Goal: Information Seeking & Learning: Learn about a topic

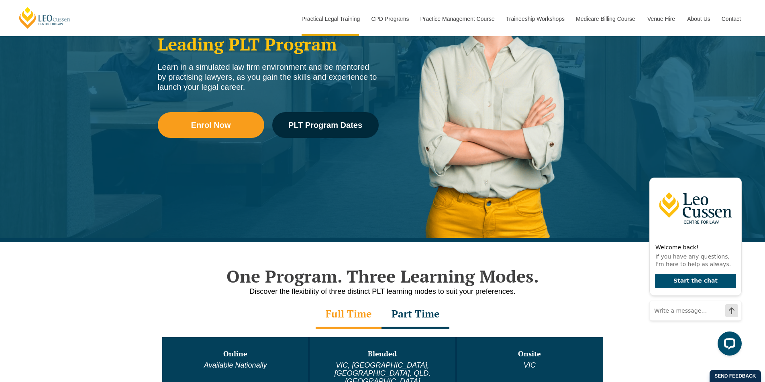
scroll to position [395, 0]
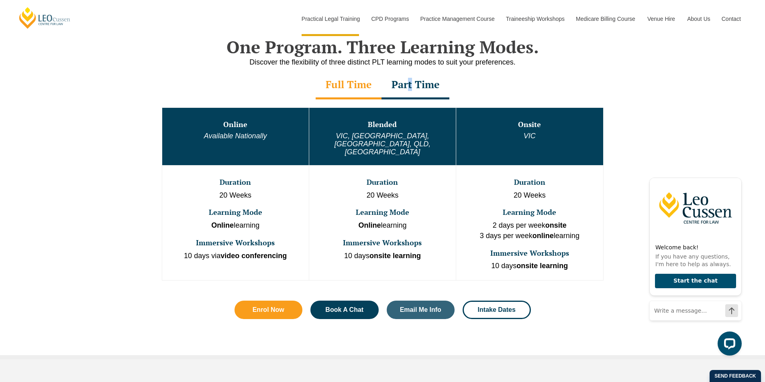
click at [410, 83] on div "Part Time" at bounding box center [415, 85] width 68 height 28
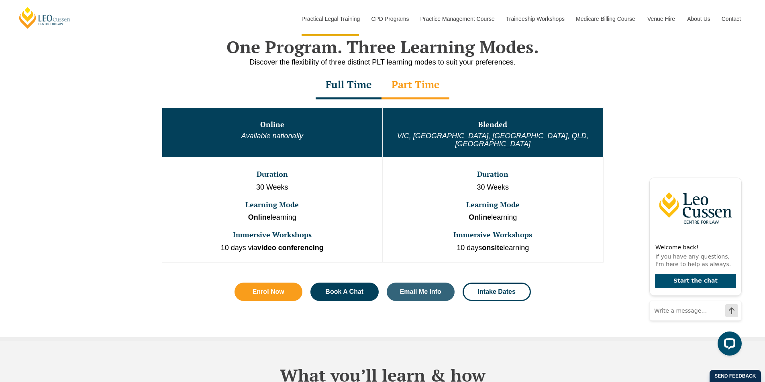
click at [369, 82] on div "Full Time" at bounding box center [348, 85] width 66 height 28
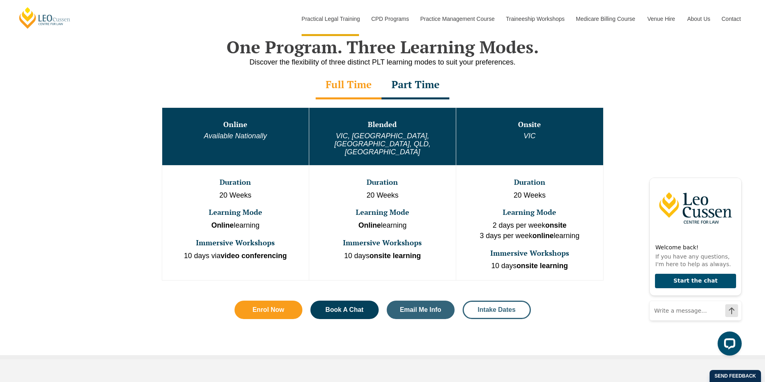
click at [480, 301] on link "Intake Dates" at bounding box center [496, 310] width 68 height 18
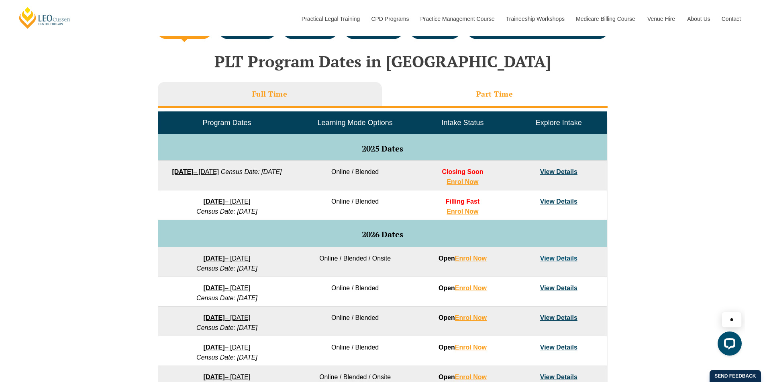
click at [513, 93] on li "Part Time" at bounding box center [495, 95] width 226 height 26
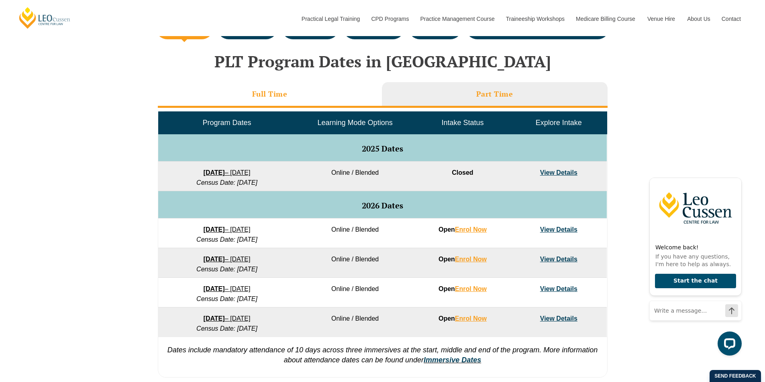
click at [324, 94] on li "Full Time" at bounding box center [270, 95] width 224 height 26
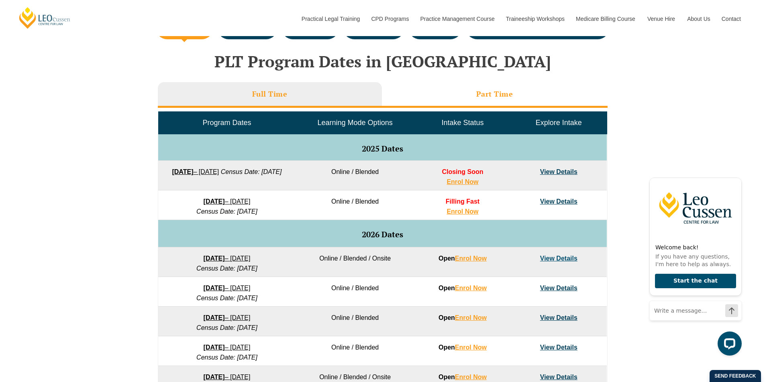
click at [460, 99] on li "Part Time" at bounding box center [495, 95] width 226 height 26
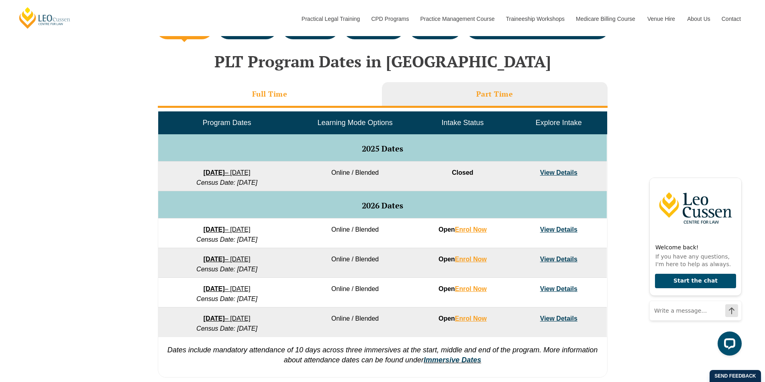
click at [342, 95] on li "Full Time" at bounding box center [270, 95] width 224 height 26
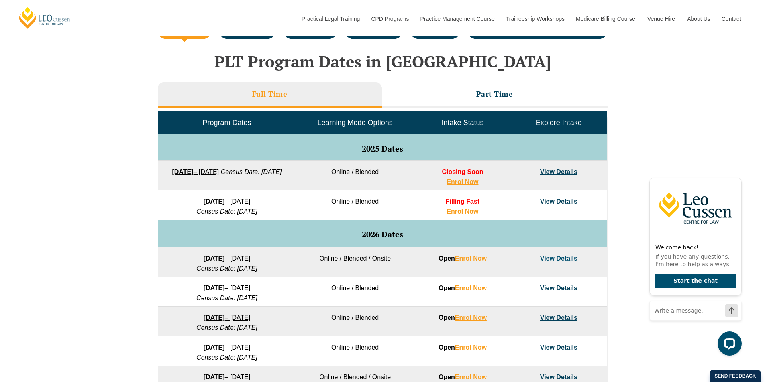
click at [559, 173] on link "View Details" at bounding box center [558, 172] width 37 height 7
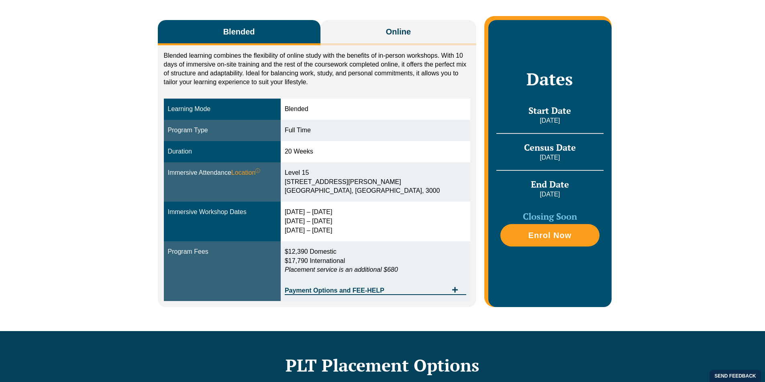
scroll to position [161, 0]
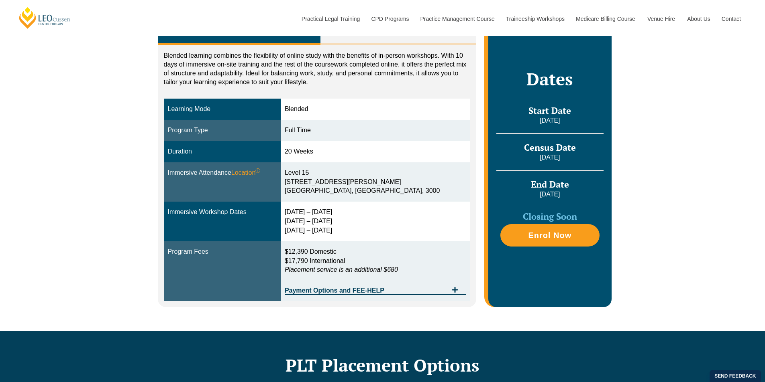
drag, startPoint x: 353, startPoint y: 229, endPoint x: 167, endPoint y: 212, distance: 186.3
click at [167, 212] on tr "Immersive Workshop Dates 29 Sep – 2 Oct 2025 9 – 11 Dec 2025 10 – 12 Feb 2026" at bounding box center [317, 222] width 307 height 40
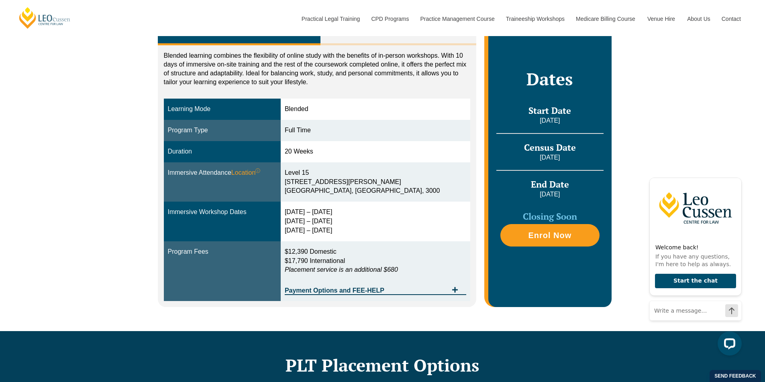
scroll to position [0, 0]
drag, startPoint x: 183, startPoint y: 214, endPoint x: 165, endPoint y: 211, distance: 18.3
click at [165, 211] on td "Immersive Workshop Dates" at bounding box center [222, 222] width 117 height 40
drag, startPoint x: 167, startPoint y: 210, endPoint x: 366, endPoint y: 234, distance: 200.9
click at [366, 234] on tr "Immersive Workshop Dates 29 Sep – 2 Oct 2025 9 – 11 Dec 2025 10 – 12 Feb 2026" at bounding box center [317, 222] width 307 height 40
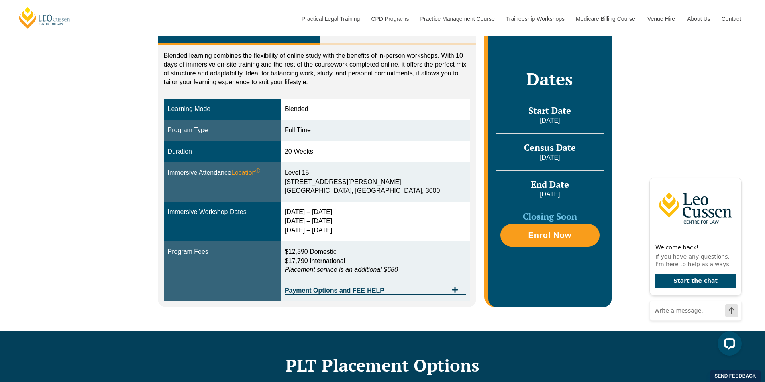
copy tr "Immersive Workshop Dates 29 Sep – 2 Oct 2025 9 – 11 Dec 2025 10 – 12 Feb 2026"
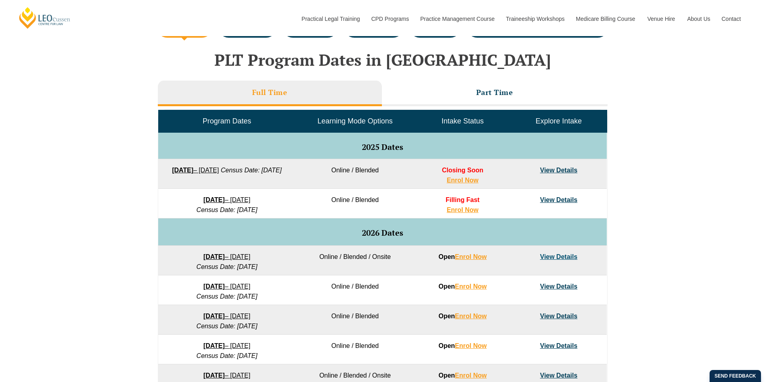
scroll to position [321, 0]
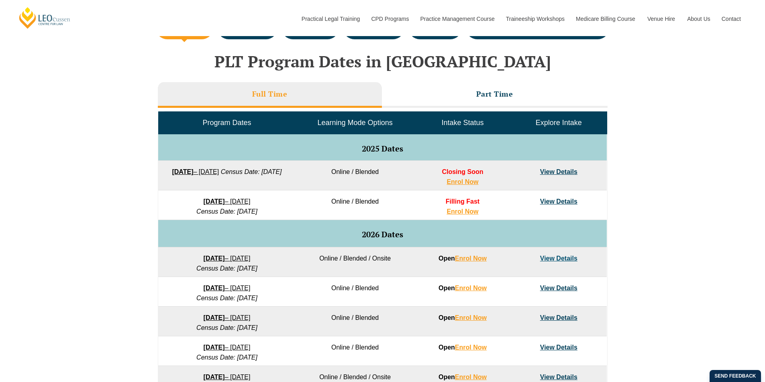
click at [275, 83] on li "Full Time" at bounding box center [270, 95] width 224 height 26
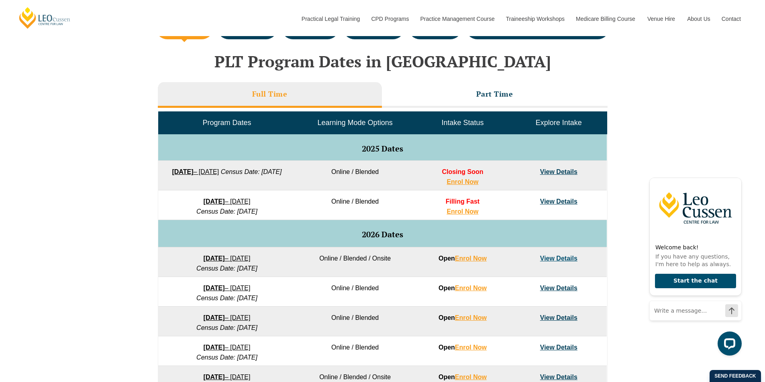
scroll to position [0, 0]
click at [287, 191] on td "8 December 2025 – 8 May 2026 Census Date: 19 January 2026" at bounding box center [226, 206] width 137 height 30
drag, startPoint x: 283, startPoint y: 201, endPoint x: 212, endPoint y: 198, distance: 71.1
click at [174, 198] on td "8 December 2025 – 8 May 2026 Census Date: 19 January 2026" at bounding box center [226, 206] width 137 height 30
copy link "8 December 2025 – 8 May 2026"
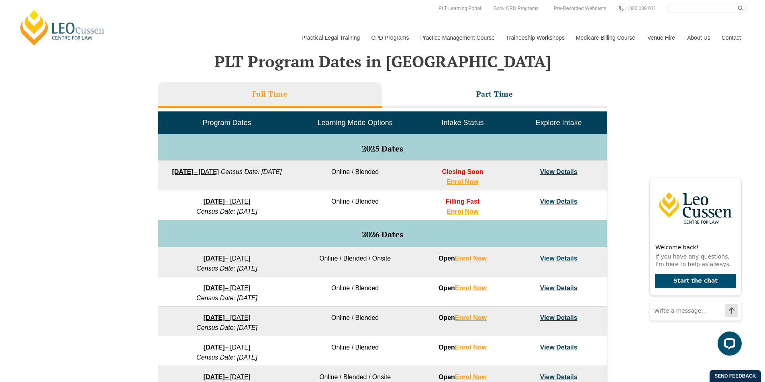
click at [560, 201] on link "View Details" at bounding box center [558, 201] width 37 height 7
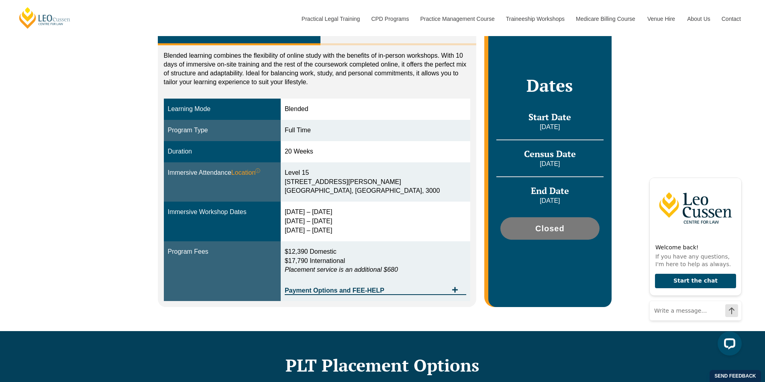
click at [369, 232] on div "[DATE] – [DATE] [DATE] – [DATE] [DATE] – [DATE]" at bounding box center [375, 222] width 181 height 28
drag, startPoint x: 337, startPoint y: 226, endPoint x: 299, endPoint y: 214, distance: 39.5
click at [299, 214] on tr "Immersive Workshop Dates 15 – 18 Dec 2025 10 – 12 March 2026 28 – 30 April 2026" at bounding box center [317, 222] width 307 height 40
copy tr "15 – 18 Dec 2025 10 – 12 March 2026 28 – 30 April 2026"
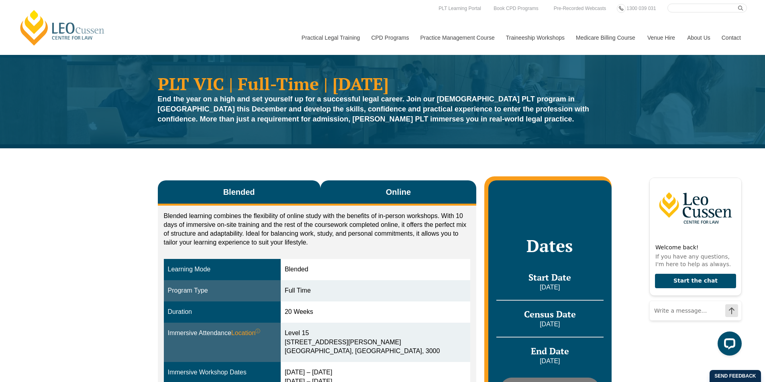
click at [382, 193] on button "Online" at bounding box center [398, 193] width 156 height 25
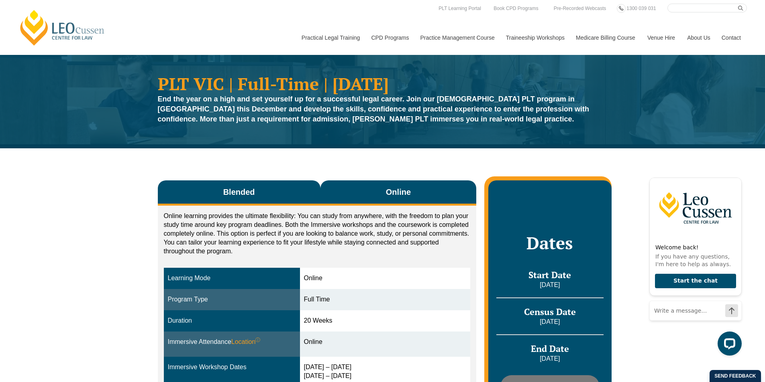
click at [260, 189] on button "Blended" at bounding box center [239, 193] width 163 height 25
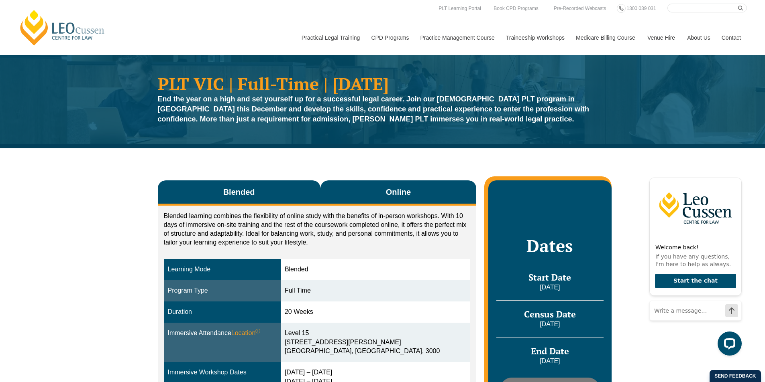
click at [366, 194] on button "Online" at bounding box center [398, 193] width 156 height 25
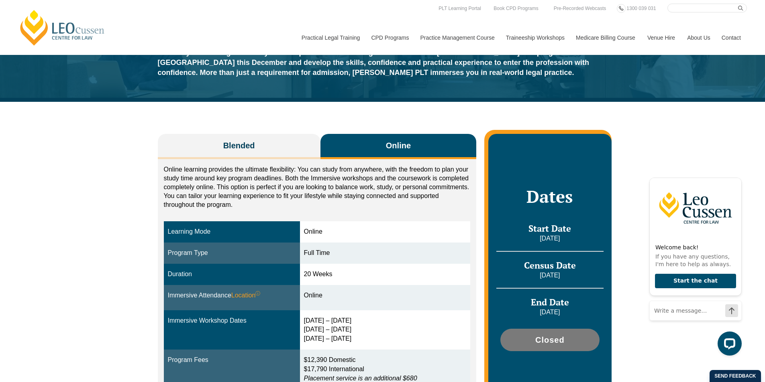
scroll to position [120, 0]
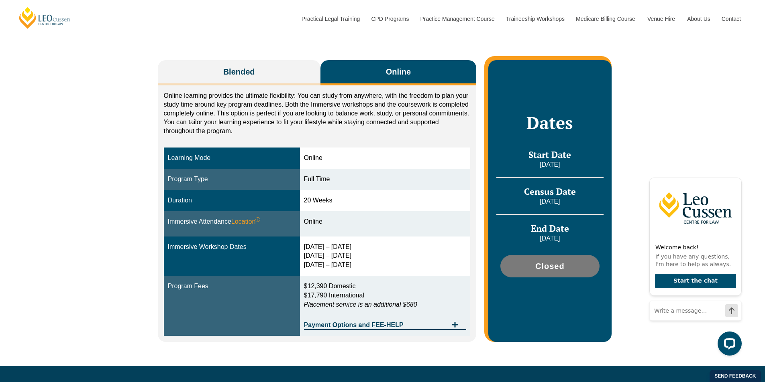
click at [260, 87] on div "Online learning provides the ultimate flexibility: You can study from anywhere,…" at bounding box center [317, 213] width 319 height 256
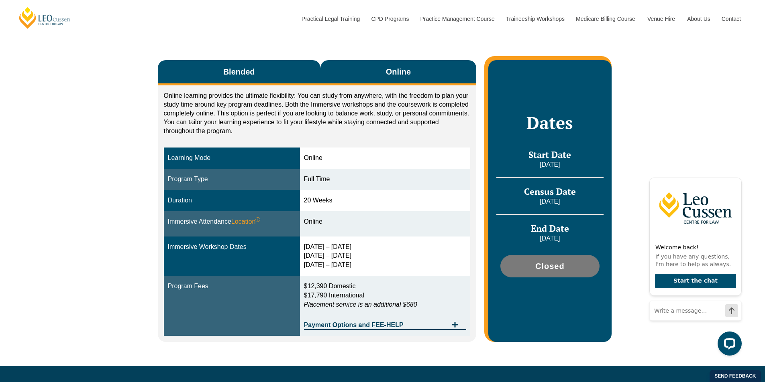
click at [261, 81] on button "Blended" at bounding box center [239, 72] width 163 height 25
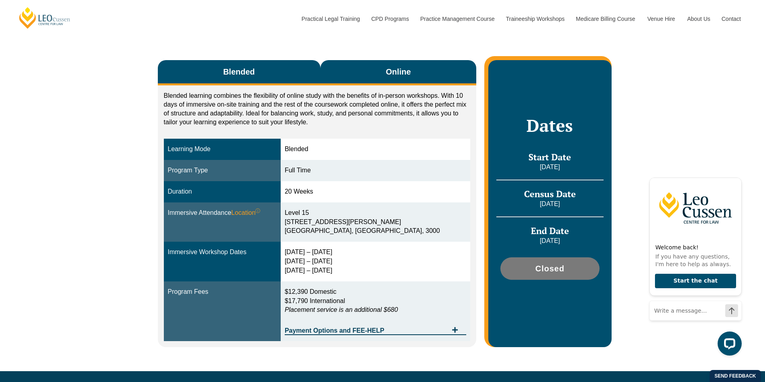
click at [400, 79] on button "Online" at bounding box center [398, 72] width 156 height 25
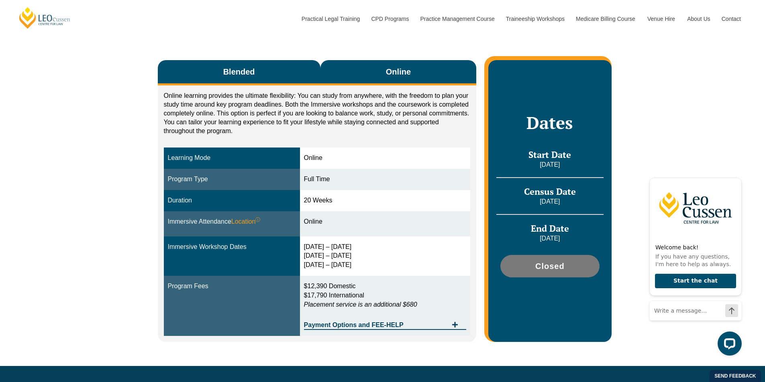
click at [264, 71] on button "Blended" at bounding box center [239, 72] width 163 height 25
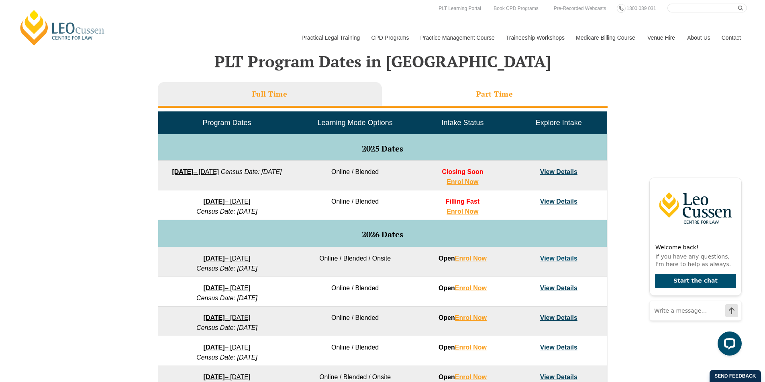
click at [463, 94] on li "Part Time" at bounding box center [495, 95] width 226 height 26
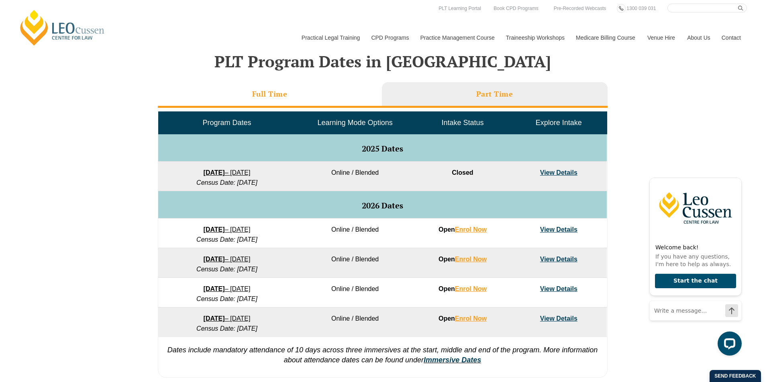
click at [326, 90] on li "Full Time" at bounding box center [270, 95] width 224 height 26
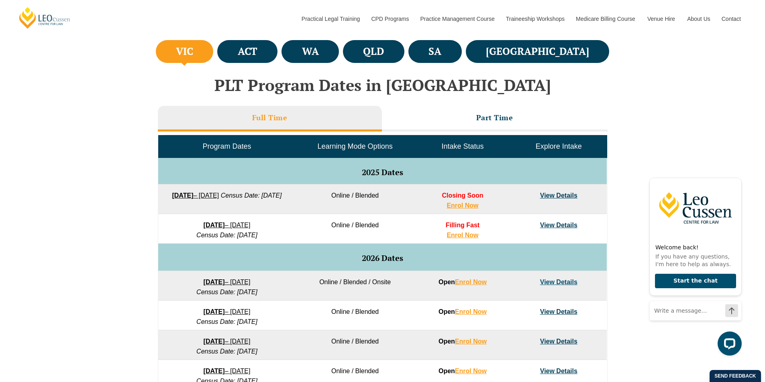
scroll to position [241, 0]
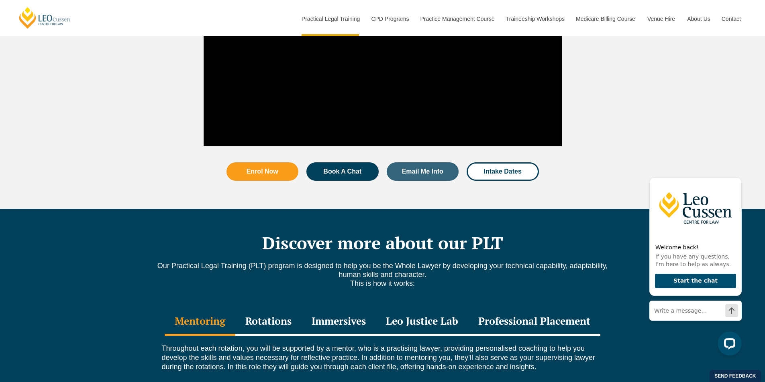
scroll to position [997, 0]
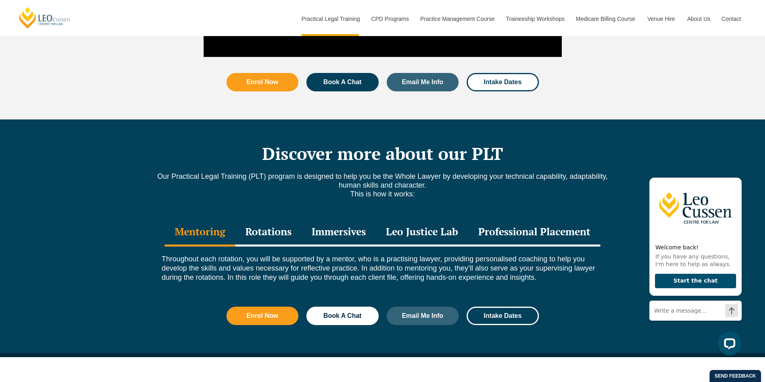
click at [273, 219] on div "Rotations" at bounding box center [268, 233] width 66 height 28
